Goal: Transaction & Acquisition: Purchase product/service

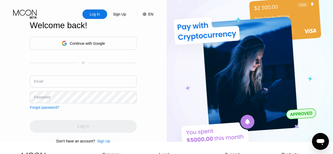
click at [77, 87] on input "text" at bounding box center [83, 82] width 107 height 12
click at [103, 90] on div "Email" at bounding box center [83, 84] width 107 height 16
click at [86, 80] on input "text" at bounding box center [83, 82] width 107 height 12
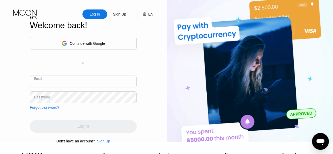
type input "h"
type input "[EMAIL_ADDRESS][DOMAIN_NAME]"
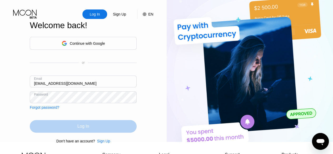
click at [92, 130] on div "Log In" at bounding box center [83, 126] width 107 height 13
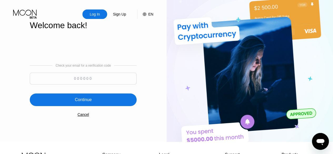
click at [94, 81] on input at bounding box center [83, 79] width 107 height 12
paste input "410822"
type input "410822"
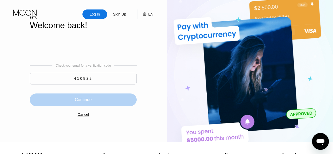
click at [98, 104] on div "Continue" at bounding box center [83, 99] width 107 height 13
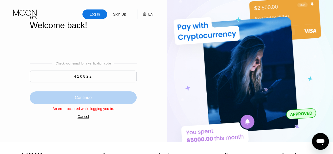
click at [78, 99] on div "Continue" at bounding box center [83, 97] width 17 height 5
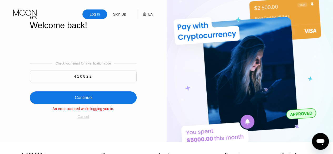
click at [84, 118] on div "Cancel" at bounding box center [83, 116] width 12 height 4
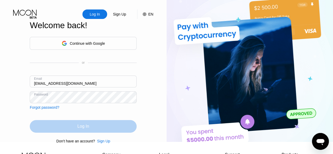
click at [89, 131] on div "Log In" at bounding box center [83, 126] width 107 height 13
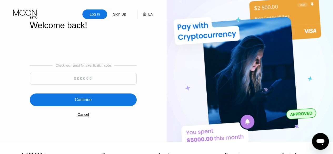
click at [79, 82] on input at bounding box center [83, 79] width 107 height 12
paste input "827435"
type input "827435"
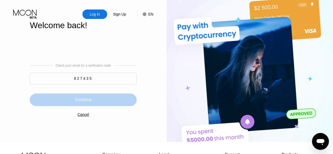
click at [97, 103] on div "Continue" at bounding box center [83, 99] width 107 height 13
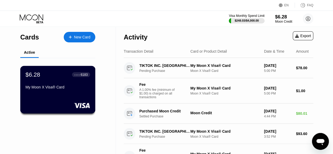
click at [63, 103] on div at bounding box center [58, 105] width 64 height 5
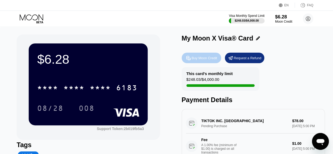
click at [204, 59] on div "Buy Moon Credit" at bounding box center [205, 58] width 26 height 4
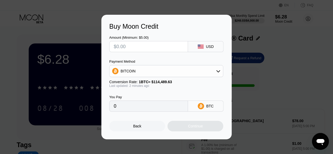
click at [155, 43] on input "text" at bounding box center [149, 46] width 70 height 11
type input "$1"
type input "0.00000874"
type input "$10"
type input "0.00008735"
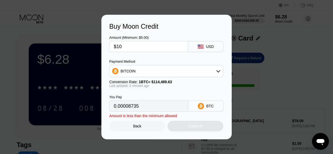
type input "$100"
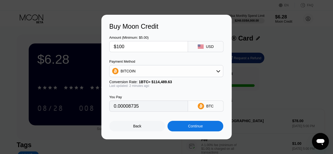
type input "0.00087345"
type input "$100"
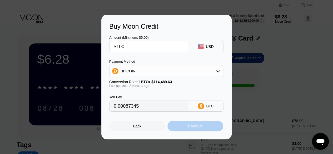
click at [198, 130] on div "Continue" at bounding box center [195, 126] width 56 height 11
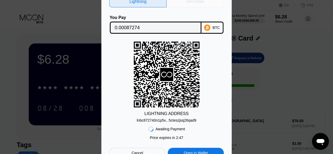
click at [190, 2] on div "On-Chain" at bounding box center [195, 1] width 18 height 5
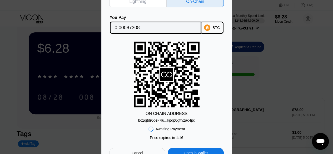
scroll to position [11, 0]
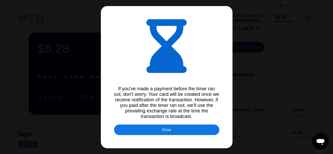
type input "0.00087284"
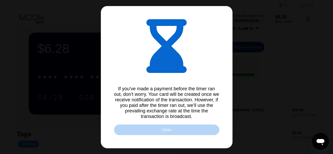
click at [174, 131] on div "Close" at bounding box center [166, 129] width 105 height 11
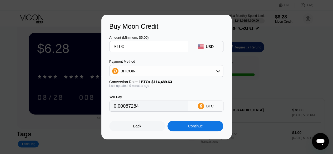
scroll to position [0, 0]
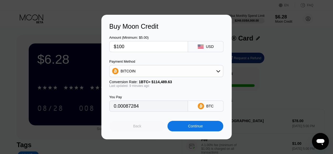
click at [141, 129] on div "Back" at bounding box center [137, 126] width 56 height 11
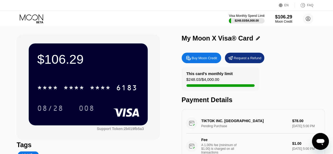
scroll to position [9, 0]
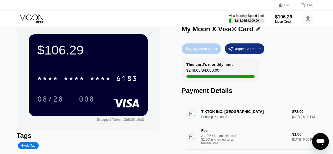
click at [203, 51] on div "Buy Moon Credit" at bounding box center [205, 49] width 26 height 4
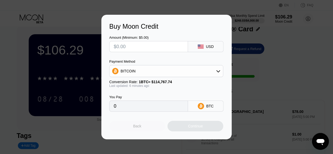
click at [140, 131] on div "Back" at bounding box center [137, 126] width 56 height 11
